Goal: Task Accomplishment & Management: Manage account settings

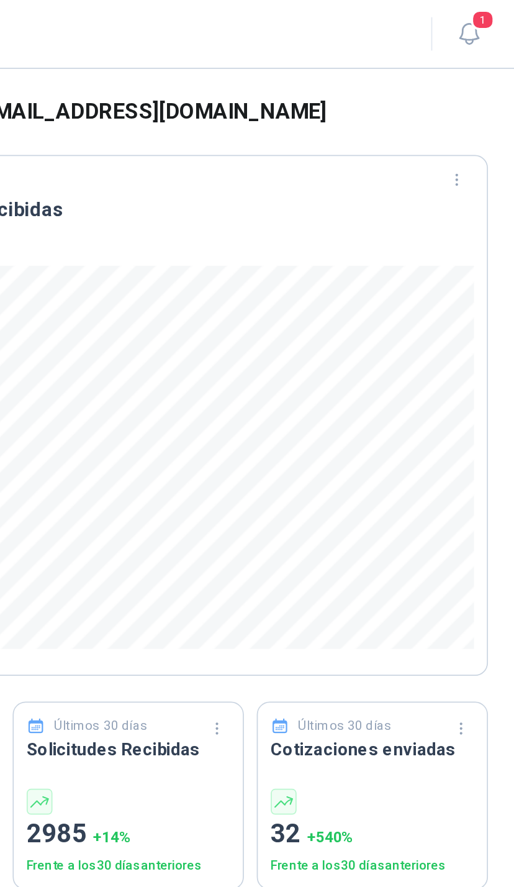
click at [481, 17] on icon "button" at bounding box center [489, 20] width 16 height 16
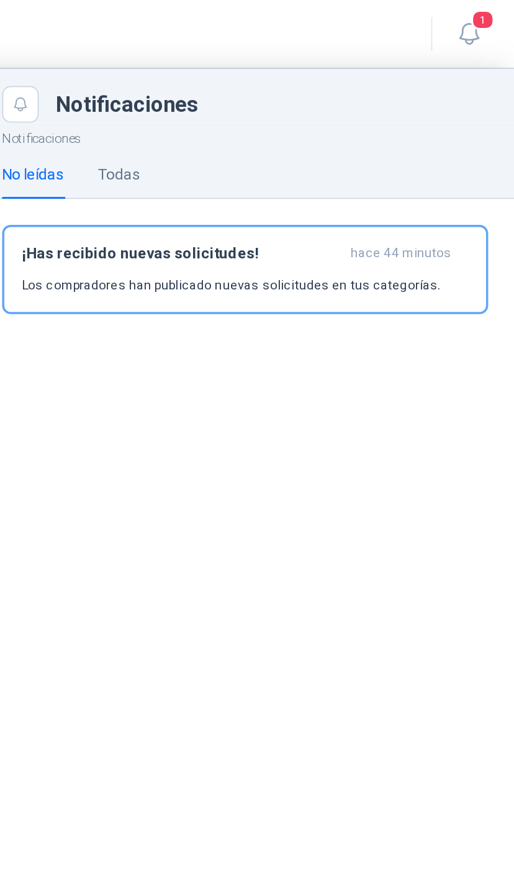
click at [230, 154] on div "¡Has recibido nuevas solicitudes! hace 44 minutos Los compradores han publicado…" at bounding box center [359, 155] width 258 height 29
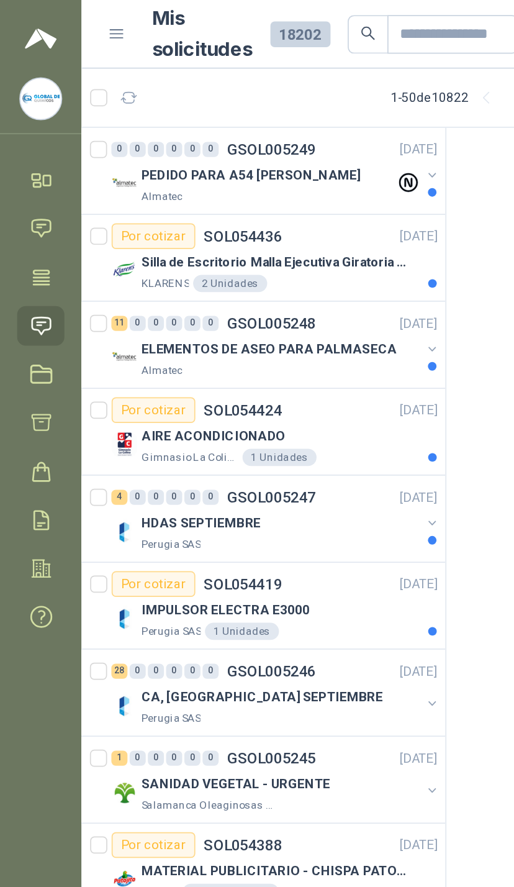
click at [247, 98] on button "button" at bounding box center [250, 101] width 10 height 10
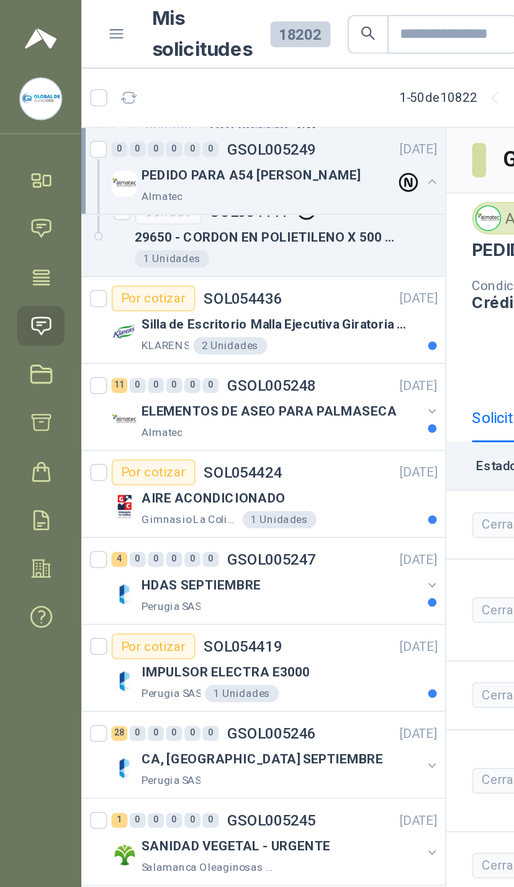
scroll to position [216, 0]
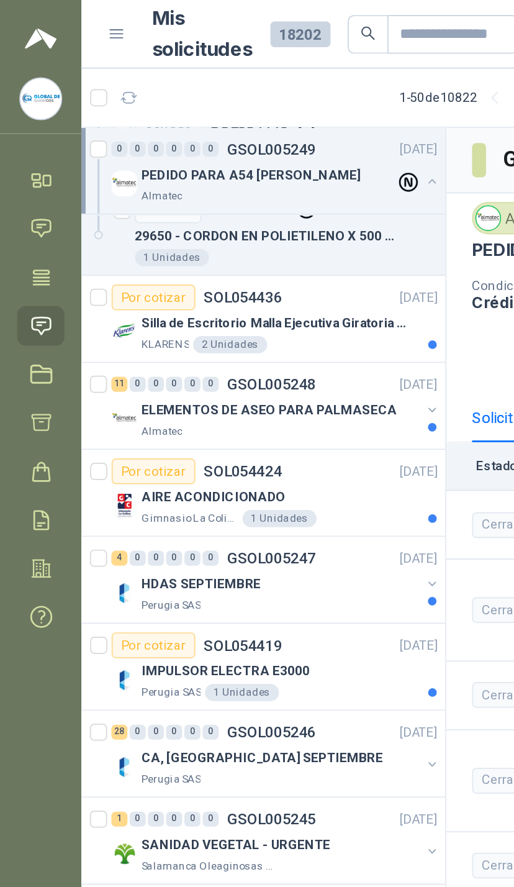
click at [247, 239] on button "button" at bounding box center [250, 237] width 10 height 10
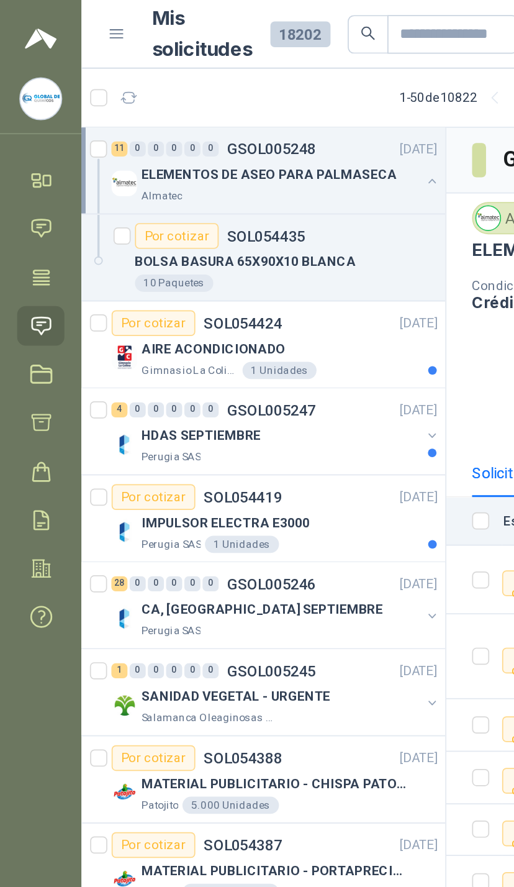
scroll to position [860, 0]
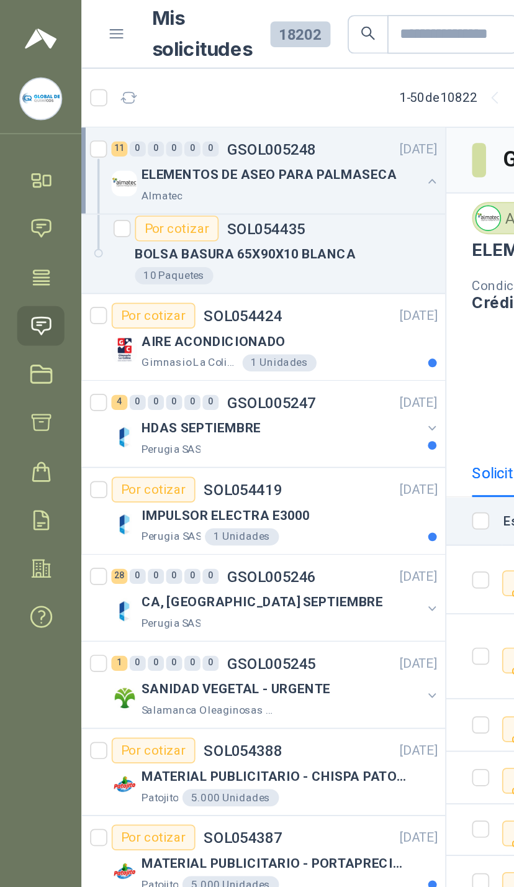
click at [250, 245] on button "button" at bounding box center [250, 248] width 10 height 10
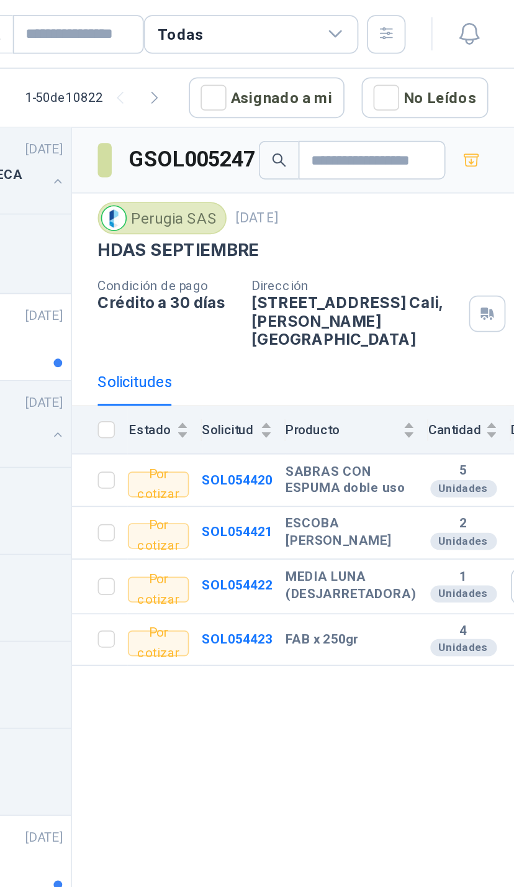
click at [300, 30] on div "Todas" at bounding box center [362, 20] width 124 height 22
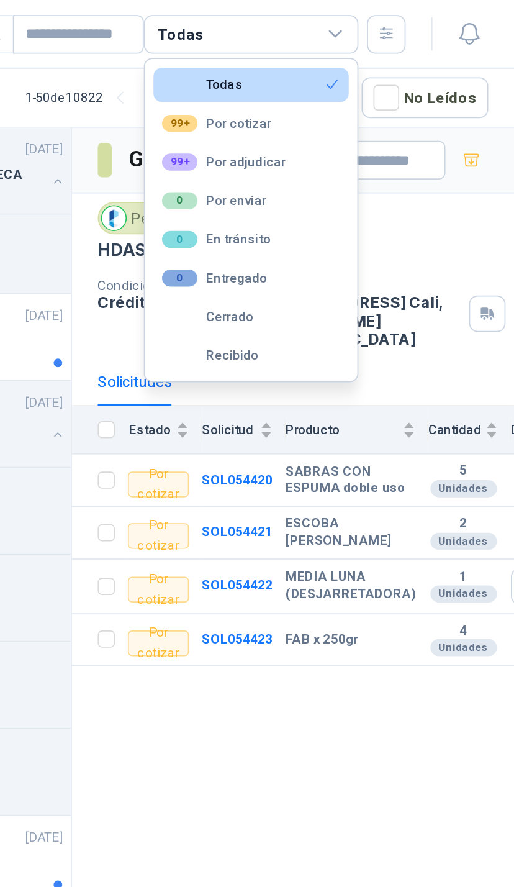
click at [406, 17] on icon at bounding box center [411, 19] width 11 height 11
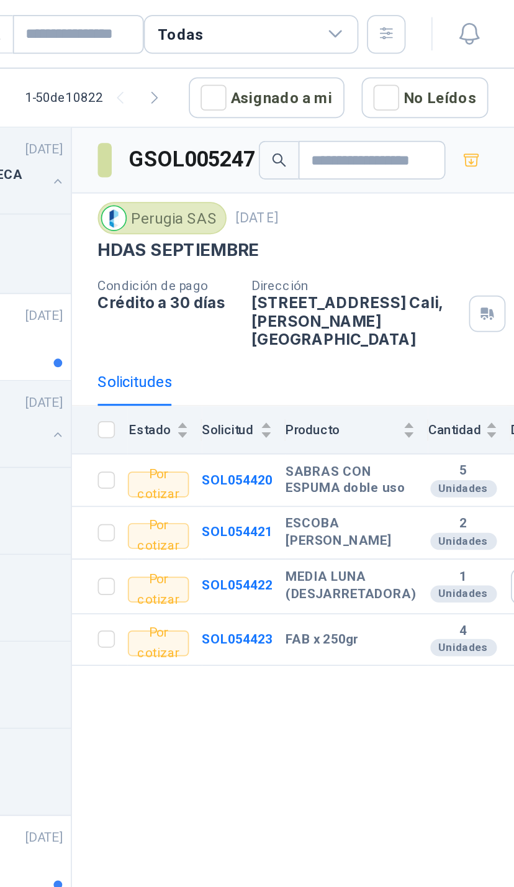
click at [300, 28] on div "Todas" at bounding box center [362, 20] width 124 height 22
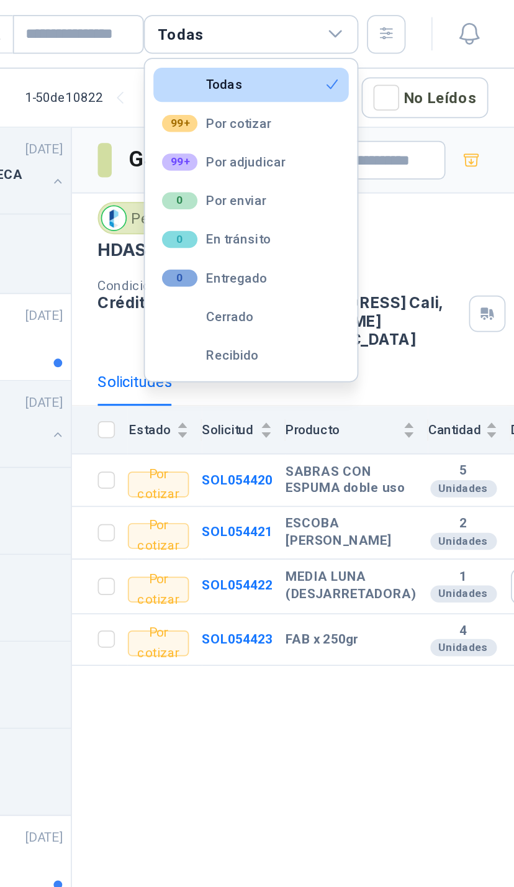
click at [306, 87] on button "99+ Por adjudicar" at bounding box center [362, 94] width 113 height 20
